Goal: Transaction & Acquisition: Purchase product/service

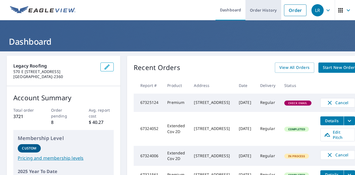
click at [269, 12] on link "Order History" at bounding box center [263, 10] width 36 height 20
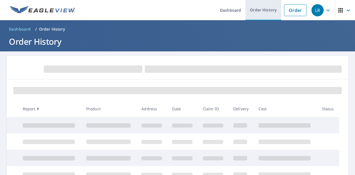
click at [254, 8] on link "Order History" at bounding box center [263, 10] width 36 height 20
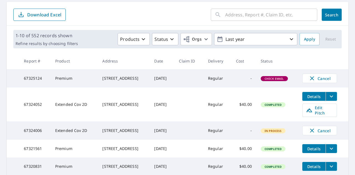
scroll to position [56, 0]
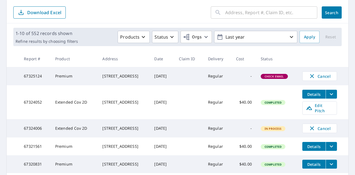
click at [111, 74] on div "[STREET_ADDRESS]" at bounding box center [123, 76] width 43 height 6
click at [282, 78] on span "Check Email" at bounding box center [274, 76] width 26 height 4
drag, startPoint x: 136, startPoint y: 73, endPoint x: 141, endPoint y: 75, distance: 5.2
click at [136, 73] on div "[STREET_ADDRESS]" at bounding box center [123, 76] width 43 height 6
drag, startPoint x: 126, startPoint y: 80, endPoint x: 173, endPoint y: 77, distance: 46.9
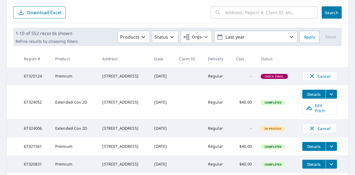
click at [128, 79] on div "[STREET_ADDRESS]" at bounding box center [123, 76] width 43 height 6
click at [315, 77] on span "Cancel" at bounding box center [319, 76] width 23 height 7
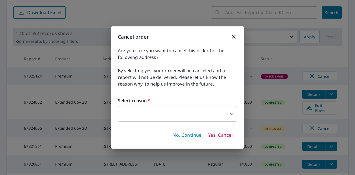
click at [157, 109] on body "LR LR Dashboard Order History Order LR Dashboard / Order History Order History …" at bounding box center [177, 87] width 355 height 175
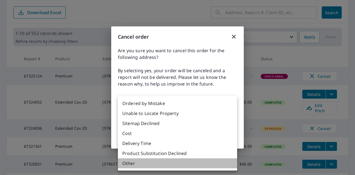
click at [164, 167] on li "Other" at bounding box center [177, 163] width 119 height 10
type input "36"
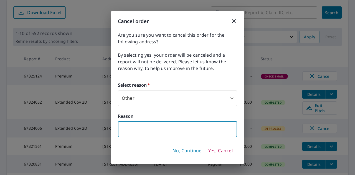
click at [157, 132] on input "text" at bounding box center [177, 129] width 119 height 16
type input "wrong building"
click at [218, 152] on span "Yes, Cancel" at bounding box center [220, 150] width 24 height 6
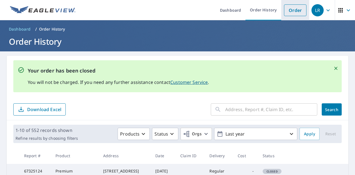
click at [284, 9] on link "Order" at bounding box center [295, 10] width 22 height 12
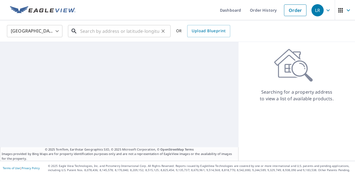
click at [100, 35] on input "text" at bounding box center [119, 31] width 79 height 16
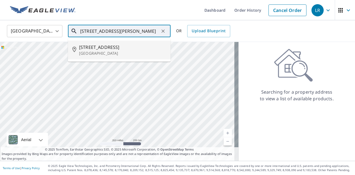
click at [123, 50] on p "[GEOGRAPHIC_DATA]" at bounding box center [122, 53] width 87 height 6
type input "[STREET_ADDRESS]"
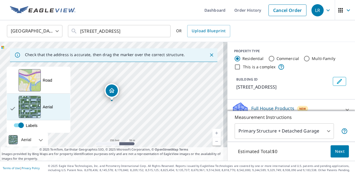
click at [32, 111] on div "View aerial and more..." at bounding box center [30, 107] width 22 height 22
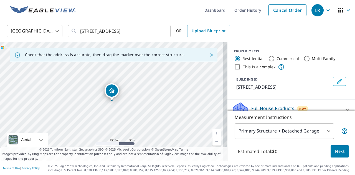
click at [110, 100] on div "Dropped pin, building 1, Residential property, 6486 E Highway 39 Huntsville, UT…" at bounding box center [111, 98] width 7 height 6
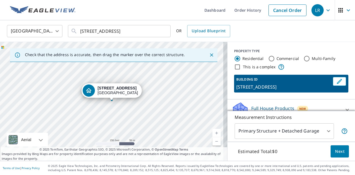
click at [110, 100] on div "Dropped pin, building 1, Residential property, 6486 E Highway 39 Huntsville, UT…" at bounding box center [111, 98] width 7 height 6
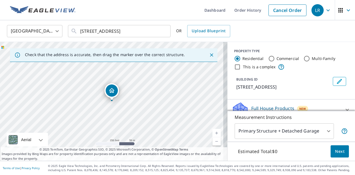
click at [111, 100] on div "Dropped pin, building 1, Residential property, 6486 E Highway 39 Huntsville, UT…" at bounding box center [111, 98] width 7 height 6
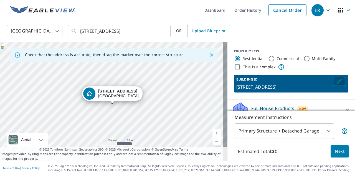
click at [336, 84] on icon "Edit building 1" at bounding box center [339, 81] width 7 height 7
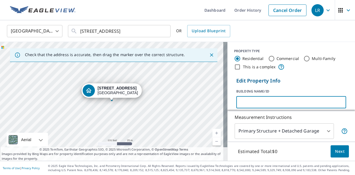
click at [335, 104] on input "text" at bounding box center [291, 102] width 110 height 16
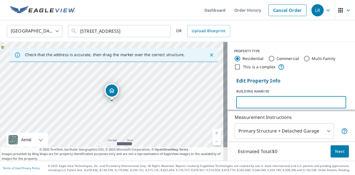
click at [333, 105] on input "text" at bounding box center [291, 102] width 110 height 16
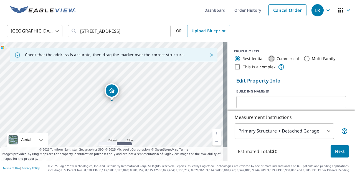
click at [268, 58] on input "Commercial" at bounding box center [271, 58] width 7 height 7
radio input "true"
type input "4"
click at [112, 101] on div at bounding box center [112, 100] width 2 height 2
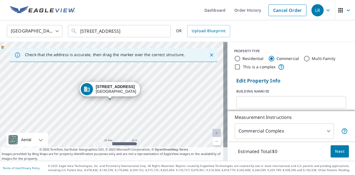
drag, startPoint x: 111, startPoint y: 101, endPoint x: 110, endPoint y: 98, distance: 3.3
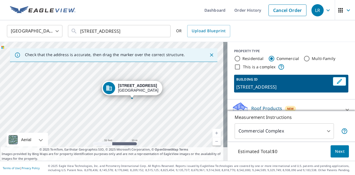
drag, startPoint x: 132, startPoint y: 105, endPoint x: 134, endPoint y: 99, distance: 6.1
click at [134, 99] on div "[STREET_ADDRESS]" at bounding box center [113, 101] width 227 height 119
click at [335, 80] on button "Edit building 1" at bounding box center [339, 81] width 13 height 9
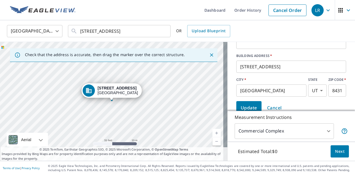
scroll to position [33, 0]
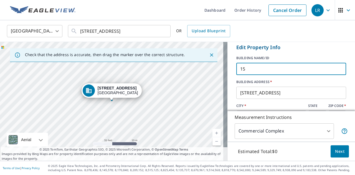
click at [332, 69] on input "15" at bounding box center [291, 69] width 110 height 16
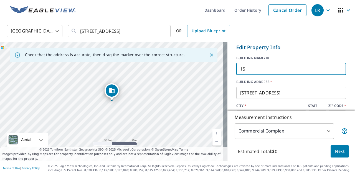
type input "15"
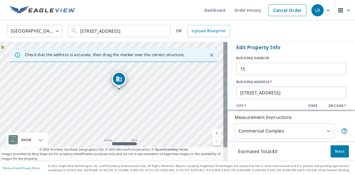
drag, startPoint x: 112, startPoint y: 100, endPoint x: 119, endPoint y: 88, distance: 13.7
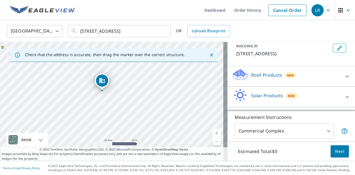
drag, startPoint x: 113, startPoint y: 102, endPoint x: 104, endPoint y: 92, distance: 13.9
click at [104, 92] on div "[STREET_ADDRESS]" at bounding box center [113, 101] width 227 height 119
drag, startPoint x: 102, startPoint y: 88, endPoint x: 91, endPoint y: 83, distance: 11.1
drag, startPoint x: 136, startPoint y: 99, endPoint x: 129, endPoint y: 57, distance: 42.4
click at [129, 57] on div "Check that the address is accurate, then drag the marker over the correct struc…" at bounding box center [113, 101] width 227 height 119
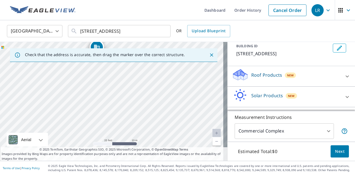
click at [129, 62] on div "Check that the address is accurate, then drag the marker over the correct struc…" at bounding box center [113, 55] width 207 height 14
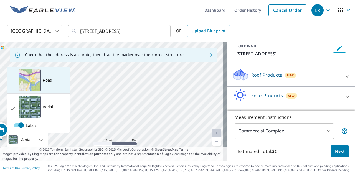
click at [50, 84] on div "Road A standard road map" at bounding box center [38, 80] width 63 height 27
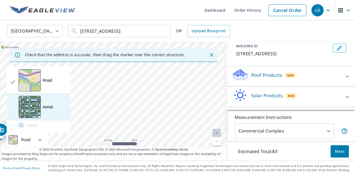
click at [50, 107] on div "Aerial" at bounding box center [48, 107] width 10 height 6
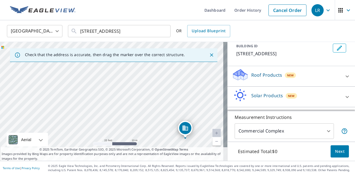
click at [212, 142] on link "Current Level 20, Zoom Out" at bounding box center [216, 141] width 8 height 8
click at [212, 142] on link "Current Level 19, Zoom Out" at bounding box center [216, 141] width 8 height 8
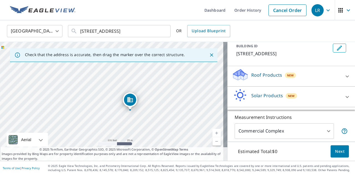
click at [212, 142] on link "Current Level 18, Zoom Out" at bounding box center [216, 141] width 8 height 8
click at [123, 115] on div "[STREET_ADDRESS]" at bounding box center [113, 101] width 227 height 119
drag, startPoint x: 47, startPoint y: 94, endPoint x: 144, endPoint y: 117, distance: 100.3
click at [144, 117] on div "[STREET_ADDRESS]" at bounding box center [113, 101] width 227 height 119
click at [125, 98] on div at bounding box center [125, 97] width 2 height 2
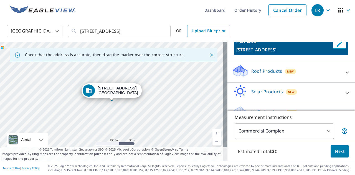
scroll to position [50, 0]
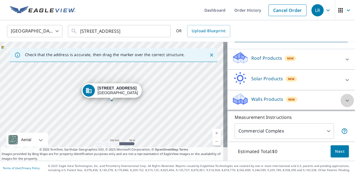
click at [344, 103] on icon at bounding box center [347, 100] width 7 height 7
click at [345, 59] on icon at bounding box center [346, 59] width 3 height 2
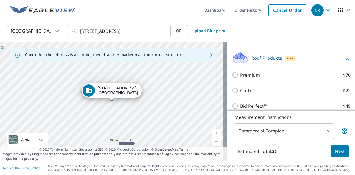
click at [345, 59] on icon at bounding box center [346, 59] width 3 height 2
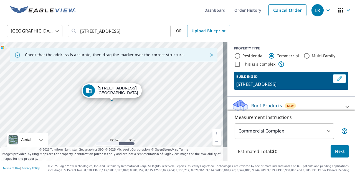
scroll to position [0, 0]
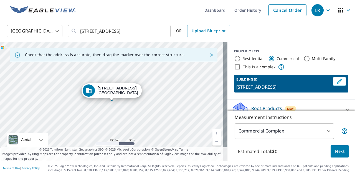
click at [234, 59] on input "Residential" at bounding box center [237, 58] width 7 height 7
radio input "true"
type input "1"
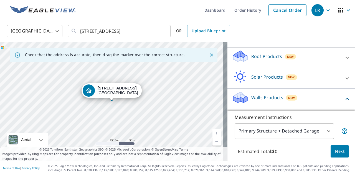
scroll to position [61, 0]
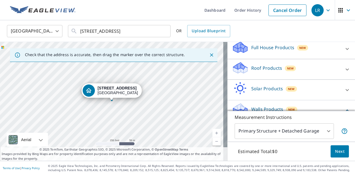
click at [344, 71] on icon at bounding box center [347, 69] width 7 height 7
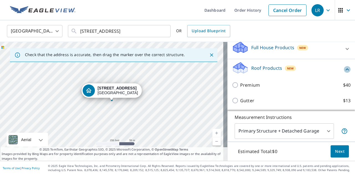
click at [344, 70] on icon at bounding box center [347, 69] width 7 height 7
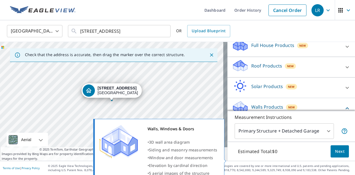
scroll to position [28, 0]
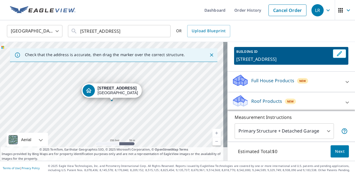
click at [112, 101] on div "[STREET_ADDRESS]" at bounding box center [113, 101] width 227 height 119
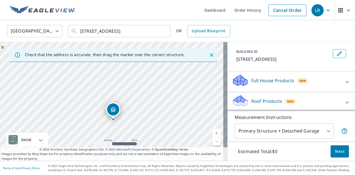
click at [128, 141] on div "[STREET_ADDRESS]" at bounding box center [113, 101] width 227 height 119
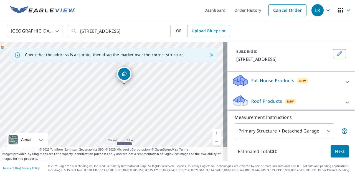
click at [154, 129] on div "[STREET_ADDRESS]" at bounding box center [113, 101] width 227 height 119
drag, startPoint x: 131, startPoint y: 102, endPoint x: 147, endPoint y: 125, distance: 27.4
drag, startPoint x: 52, startPoint y: 83, endPoint x: 48, endPoint y: 82, distance: 3.8
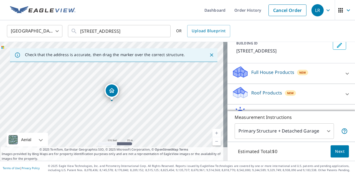
scroll to position [37, 0]
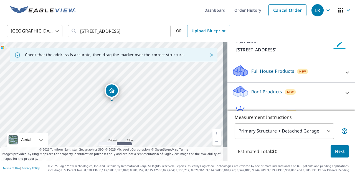
click at [344, 72] on icon at bounding box center [347, 72] width 7 height 7
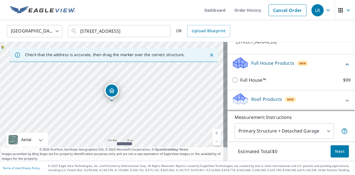
scroll to position [46, 0]
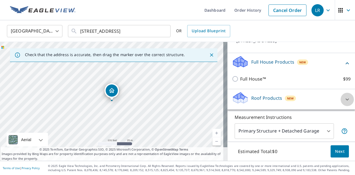
click at [344, 98] on icon at bounding box center [347, 99] width 7 height 7
click at [344, 100] on icon at bounding box center [347, 99] width 7 height 7
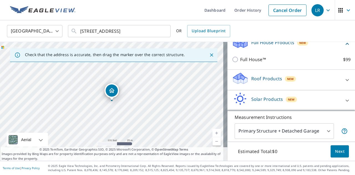
scroll to position [67, 0]
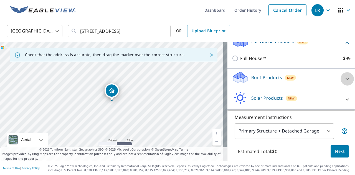
click at [344, 79] on icon at bounding box center [347, 78] width 7 height 7
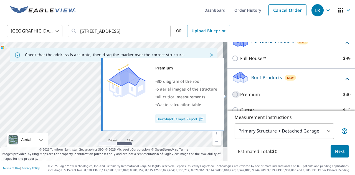
click at [232, 94] on input "Premium $40" at bounding box center [236, 94] width 8 height 7
checkbox input "true"
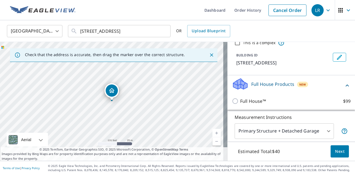
scroll to position [23, 0]
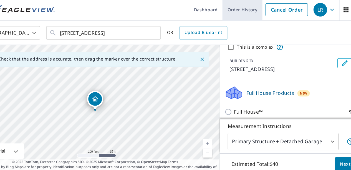
click at [228, 12] on link "Order History" at bounding box center [244, 10] width 36 height 20
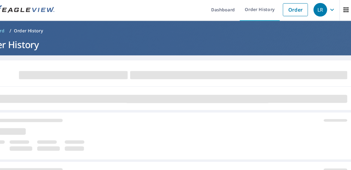
click at [127, 36] on h1 "Order History" at bounding box center [175, 41] width 337 height 11
click at [118, 19] on ul "Dashboard Order History Order" at bounding box center [192, 10] width 226 height 20
click at [117, 14] on ul "Dashboard Order History Order" at bounding box center [192, 10] width 226 height 20
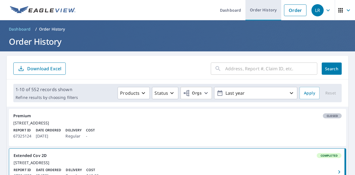
click at [251, 14] on link "Order History" at bounding box center [263, 10] width 36 height 20
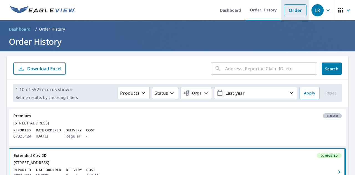
click at [285, 15] on link "Order" at bounding box center [295, 10] width 22 height 12
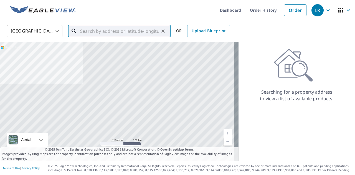
click at [95, 33] on input "text" at bounding box center [119, 31] width 79 height 16
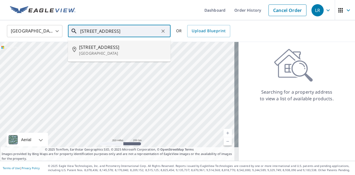
click at [104, 54] on p "[GEOGRAPHIC_DATA]" at bounding box center [122, 53] width 87 height 6
type input "[STREET_ADDRESS]"
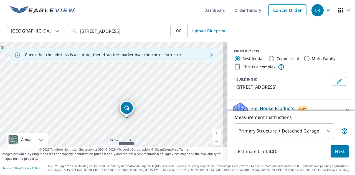
drag, startPoint x: 111, startPoint y: 99, endPoint x: 126, endPoint y: 116, distance: 22.8
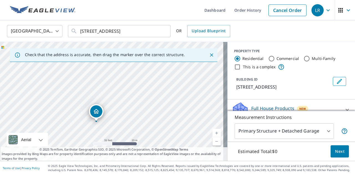
drag, startPoint x: 85, startPoint y: 124, endPoint x: 96, endPoint y: 120, distance: 11.8
drag, startPoint x: 111, startPoint y: 99, endPoint x: 100, endPoint y: 96, distance: 11.1
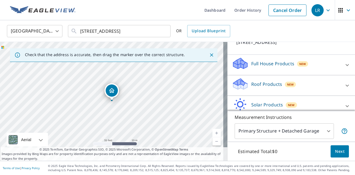
scroll to position [62, 0]
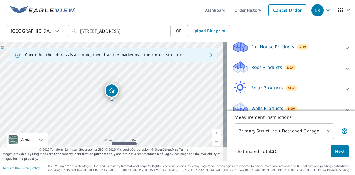
click at [340, 51] on div at bounding box center [346, 47] width 13 height 13
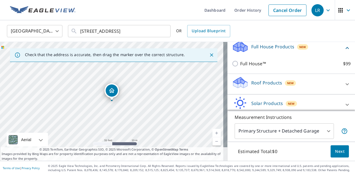
click at [344, 81] on icon at bounding box center [347, 84] width 7 height 7
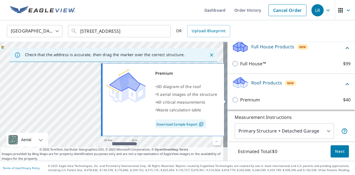
click at [232, 101] on input "Premium $40" at bounding box center [236, 99] width 8 height 7
checkbox input "true"
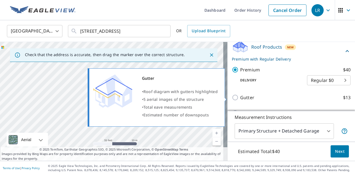
scroll to position [101, 0]
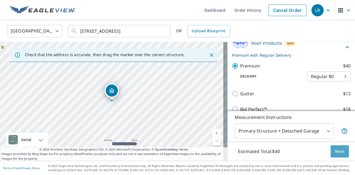
click at [336, 151] on span "Next" at bounding box center [339, 151] width 9 height 7
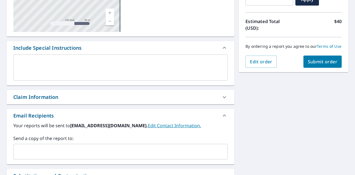
scroll to position [123, 0]
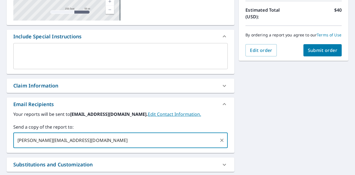
type input "[PERSON_NAME][EMAIL_ADDRESS][DOMAIN_NAME]"
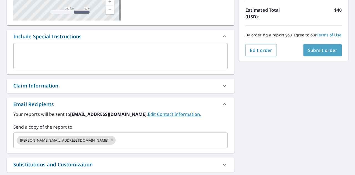
click at [324, 56] on button "Submit order" at bounding box center [322, 50] width 39 height 12
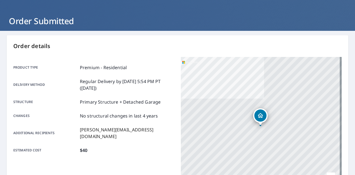
scroll to position [31, 0]
